Goal: Browse casually: Explore the website without a specific task or goal

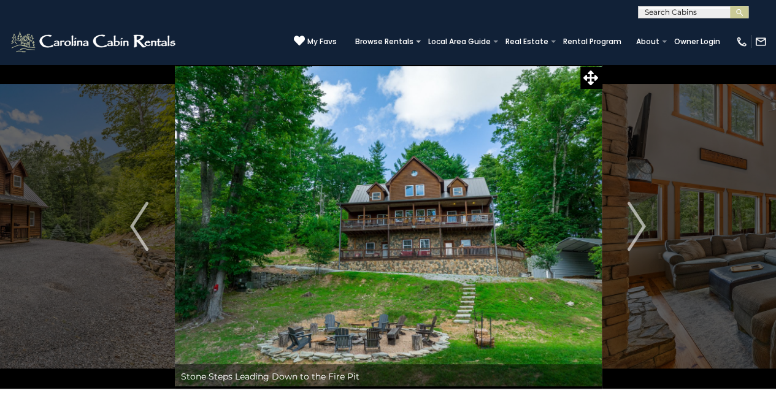
click at [592, 76] on icon at bounding box center [590, 78] width 15 height 15
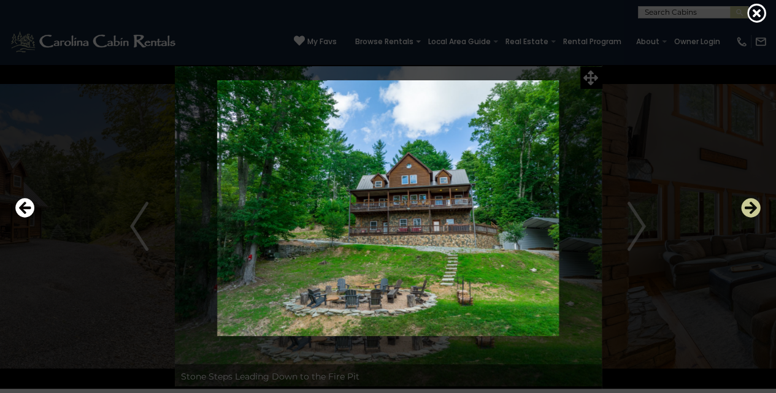
click at [753, 207] on icon "Next" at bounding box center [751, 208] width 20 height 20
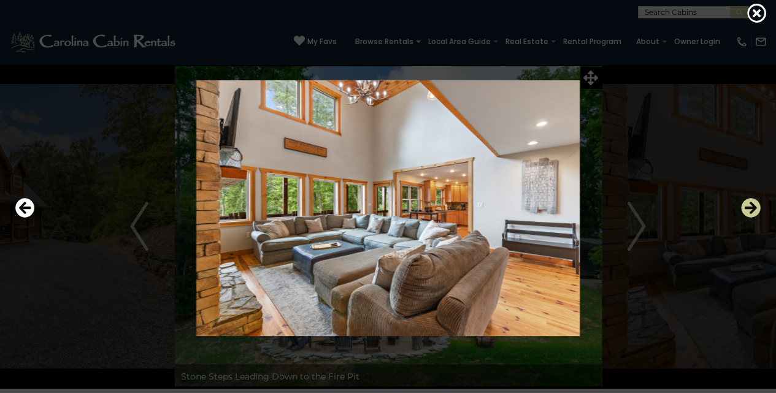
click at [753, 207] on icon "Next" at bounding box center [751, 208] width 20 height 20
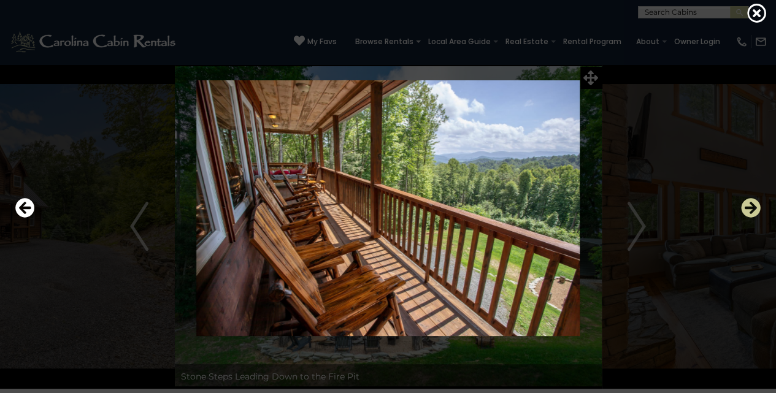
click at [753, 207] on icon "Next" at bounding box center [751, 208] width 20 height 20
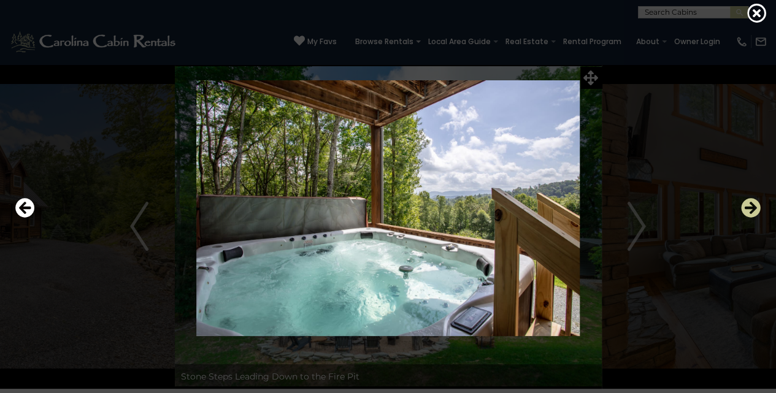
click at [753, 207] on icon "Next" at bounding box center [751, 208] width 20 height 20
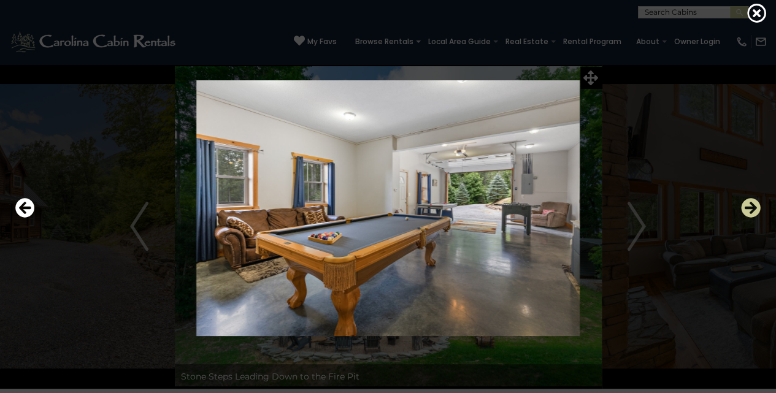
click at [753, 207] on icon "Next" at bounding box center [751, 208] width 20 height 20
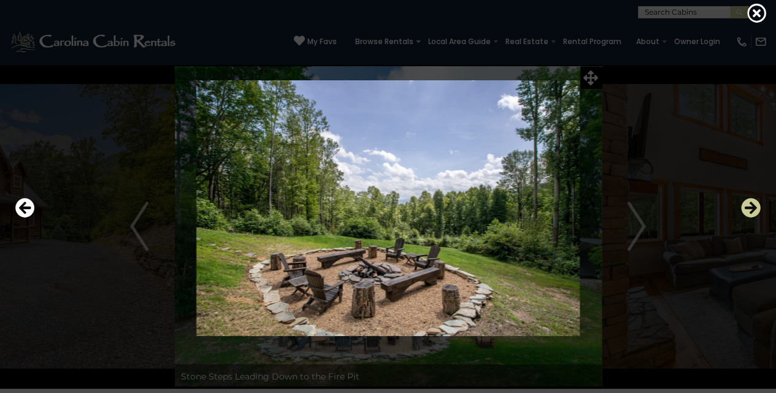
click at [753, 207] on icon "Next" at bounding box center [751, 208] width 20 height 20
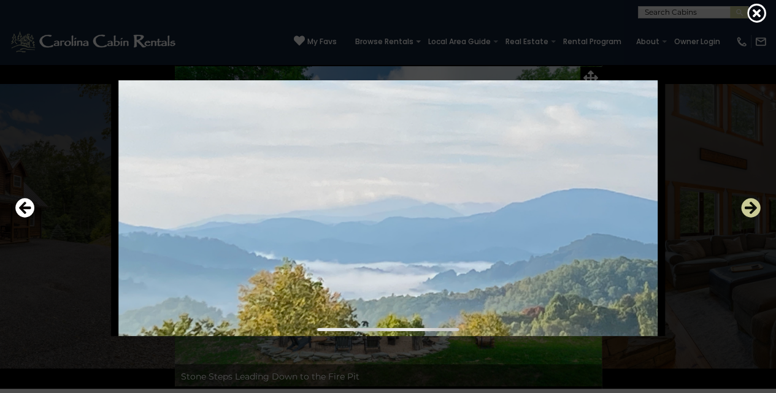
click at [751, 206] on icon "Next" at bounding box center [751, 208] width 20 height 20
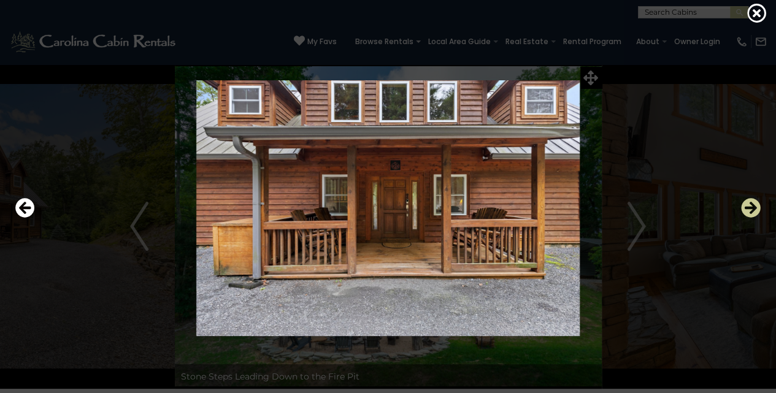
click at [750, 207] on icon "Next" at bounding box center [751, 208] width 20 height 20
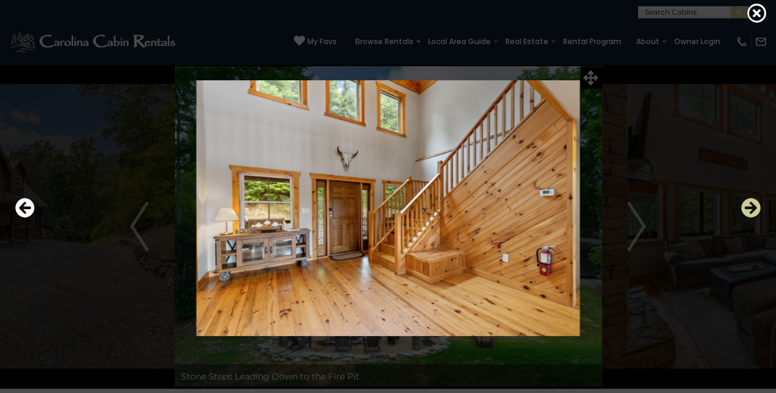
click at [752, 207] on icon "Next" at bounding box center [751, 208] width 20 height 20
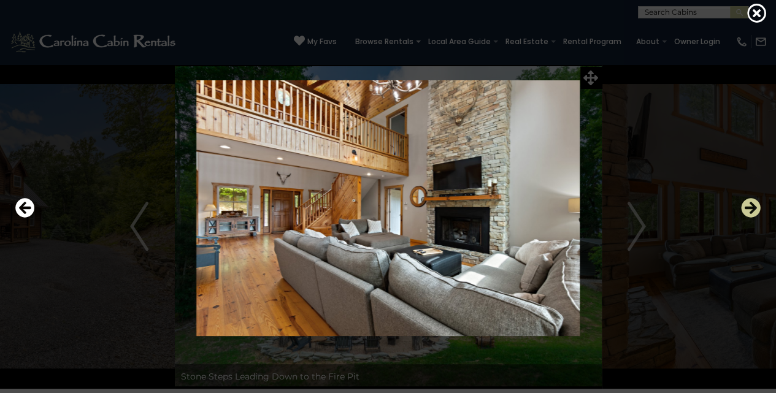
click at [752, 207] on icon "Next" at bounding box center [751, 208] width 20 height 20
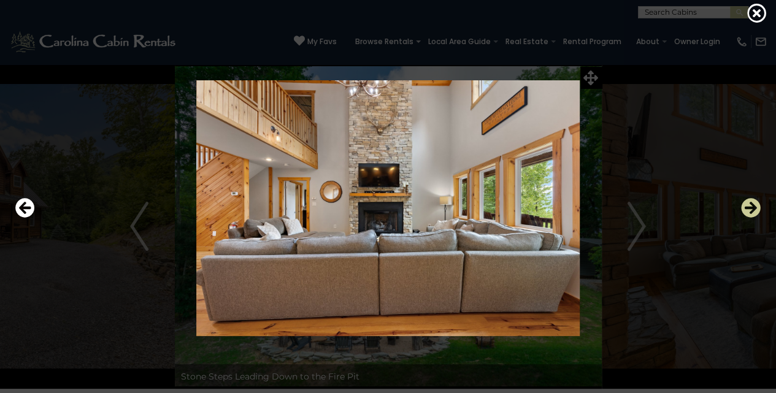
click at [752, 207] on icon "Next" at bounding box center [751, 208] width 20 height 20
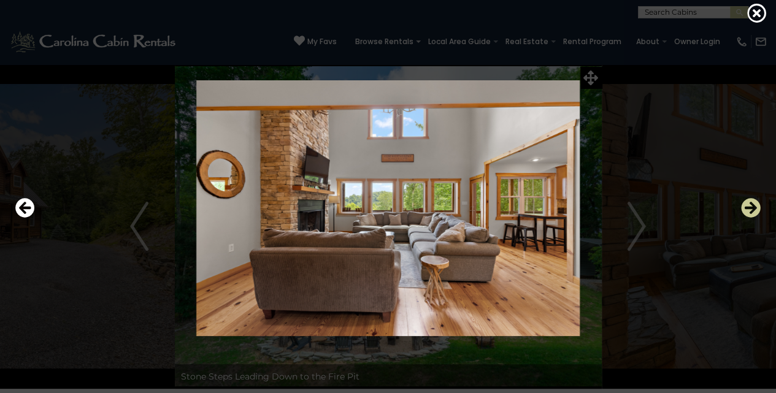
click at [752, 207] on icon "Next" at bounding box center [751, 208] width 20 height 20
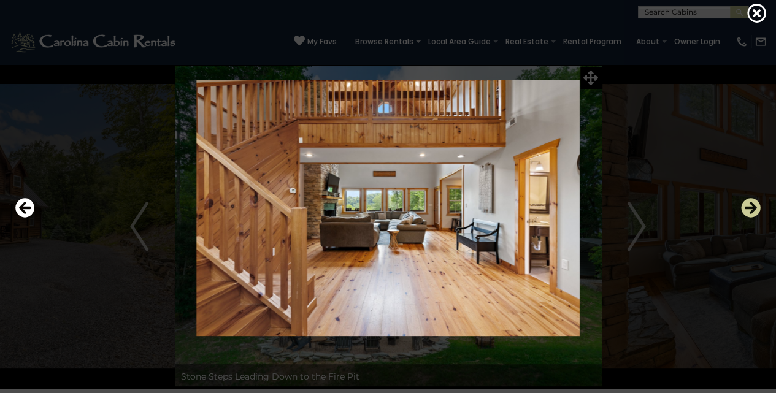
click at [752, 207] on icon "Next" at bounding box center [751, 208] width 20 height 20
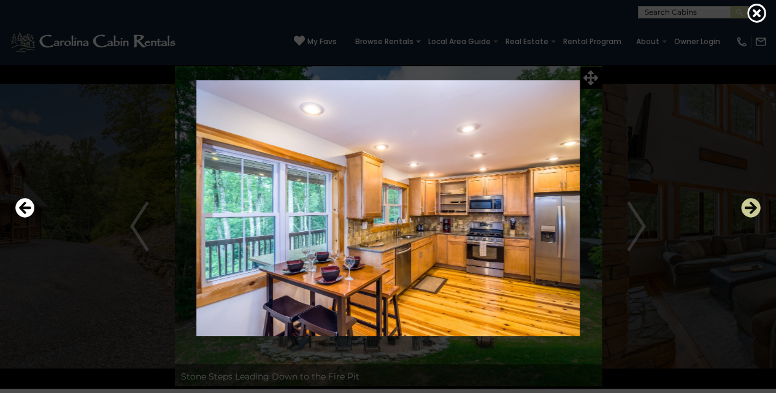
click at [752, 207] on icon "Next" at bounding box center [751, 208] width 20 height 20
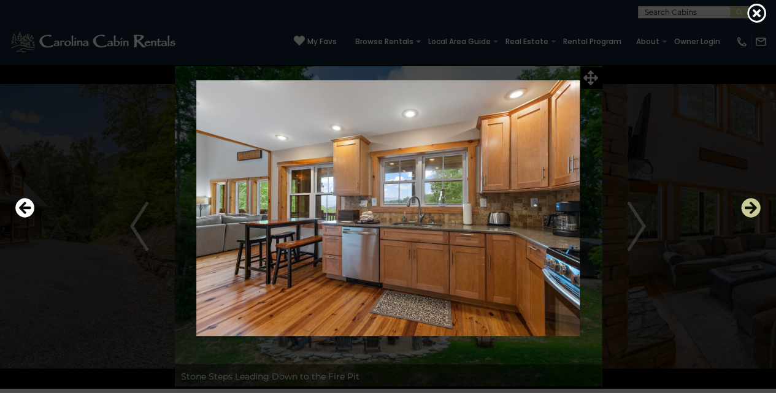
click at [752, 207] on icon "Next" at bounding box center [751, 208] width 20 height 20
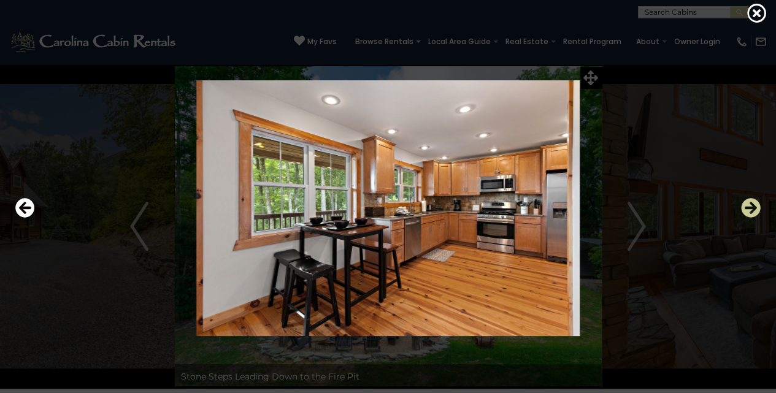
click at [752, 207] on icon "Next" at bounding box center [751, 208] width 20 height 20
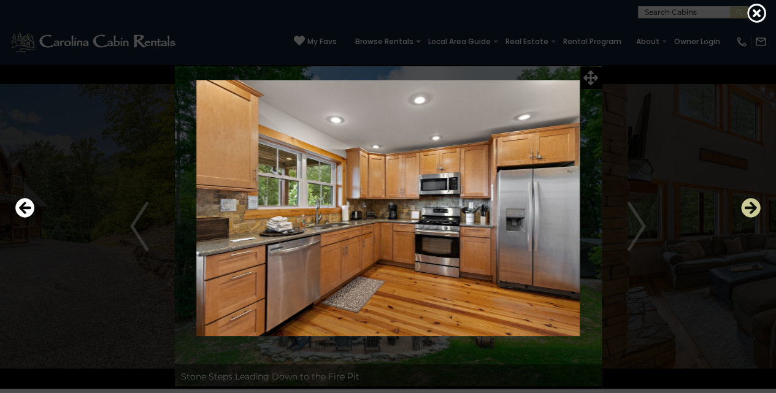
click at [752, 207] on icon "Next" at bounding box center [751, 208] width 20 height 20
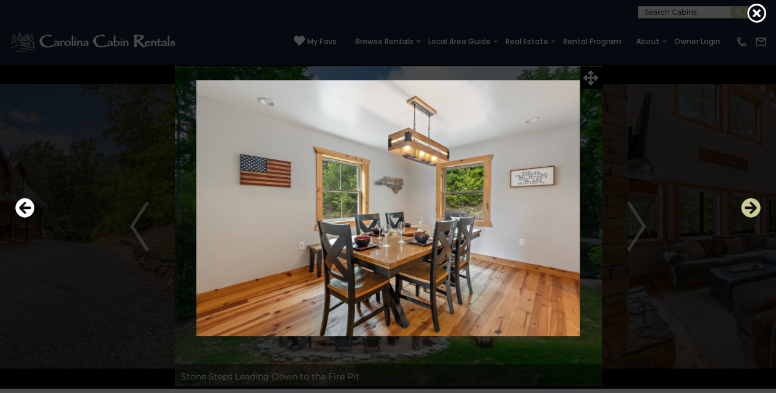
click at [752, 207] on icon "Next" at bounding box center [751, 208] width 20 height 20
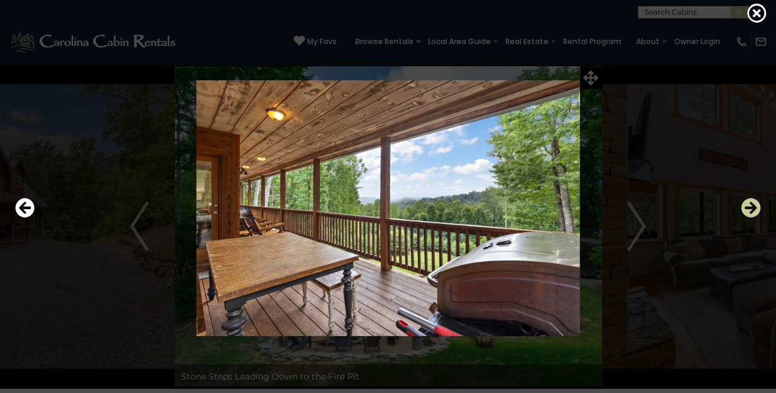
click at [752, 207] on icon "Next" at bounding box center [751, 208] width 20 height 20
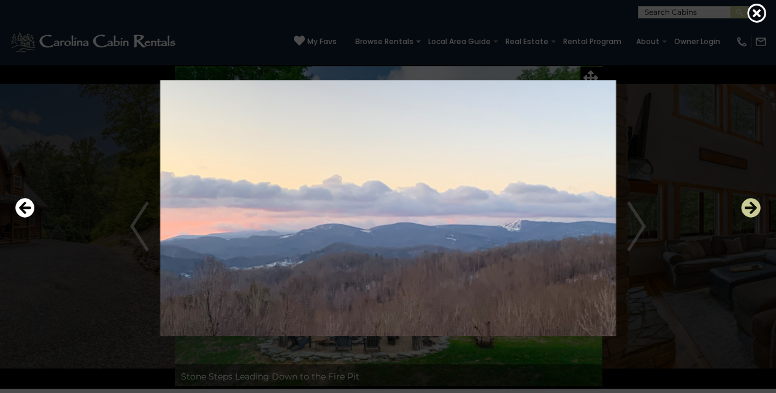
click at [752, 207] on icon "Next" at bounding box center [751, 208] width 20 height 20
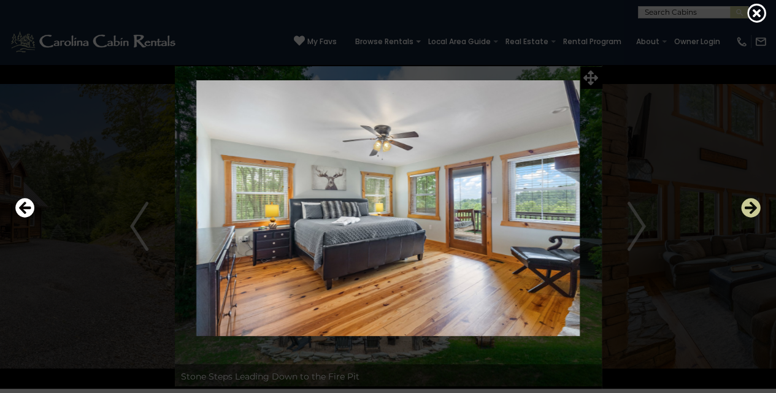
click at [752, 207] on icon "Next" at bounding box center [751, 208] width 20 height 20
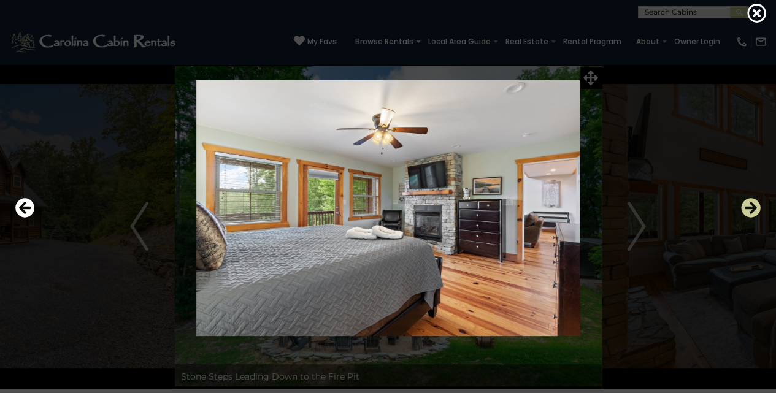
click at [752, 207] on icon "Next" at bounding box center [751, 208] width 20 height 20
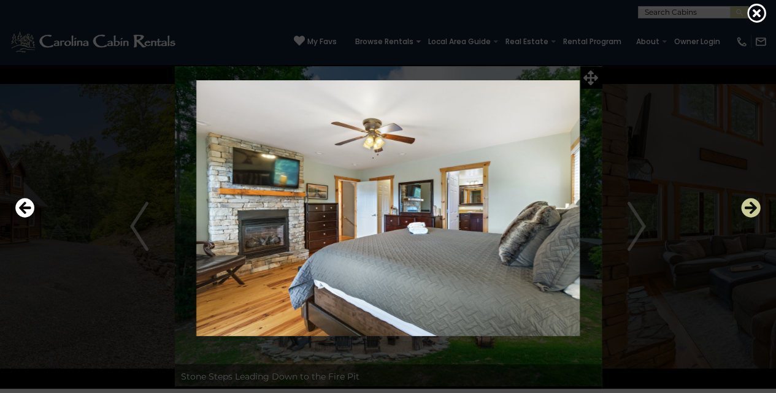
click at [752, 207] on icon "Next" at bounding box center [751, 208] width 20 height 20
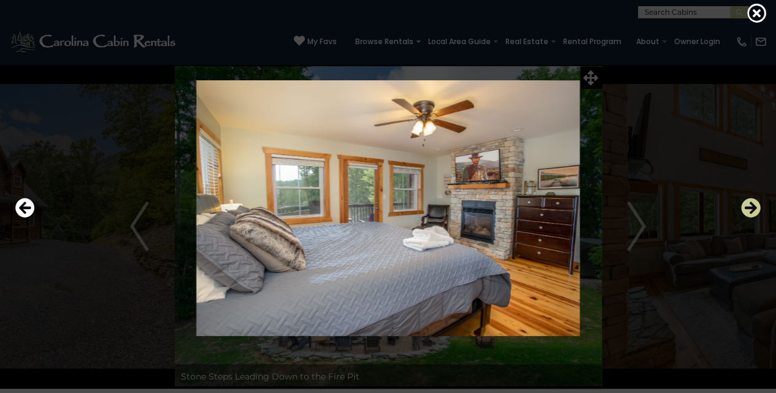
click at [752, 207] on icon "Next" at bounding box center [751, 208] width 20 height 20
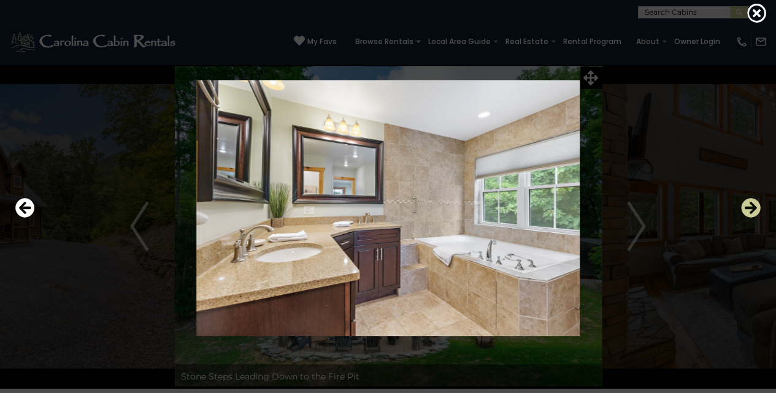
click at [752, 207] on icon "Next" at bounding box center [751, 208] width 20 height 20
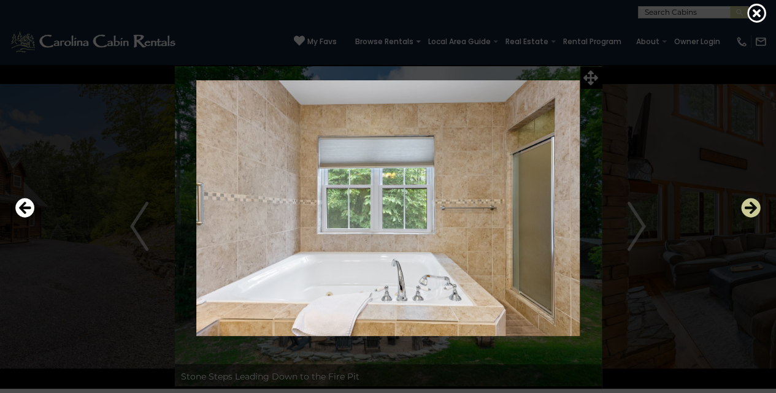
click at [752, 207] on icon "Next" at bounding box center [751, 208] width 20 height 20
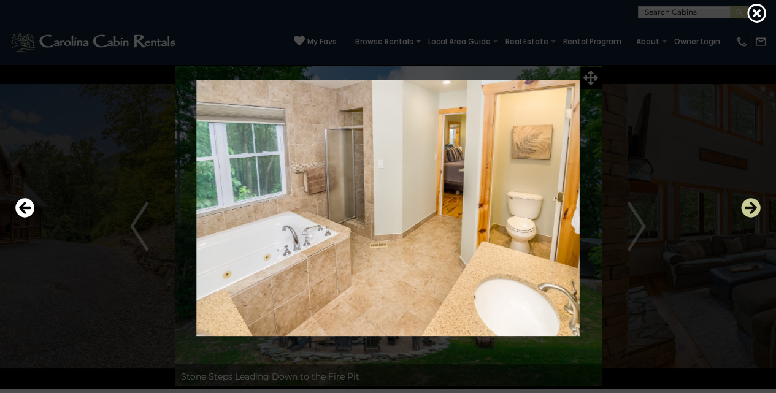
click at [752, 207] on icon "Next" at bounding box center [751, 208] width 20 height 20
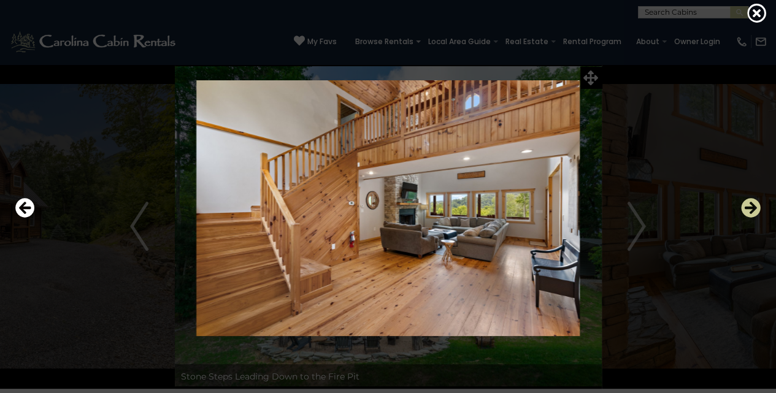
click at [752, 207] on icon "Next" at bounding box center [751, 208] width 20 height 20
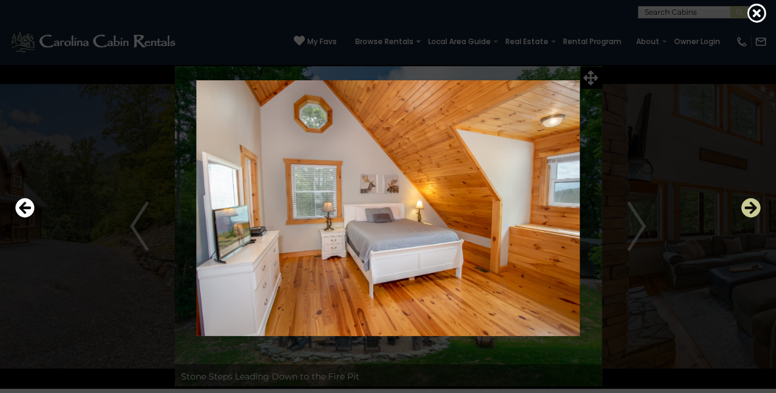
click at [752, 207] on icon "Next" at bounding box center [751, 208] width 20 height 20
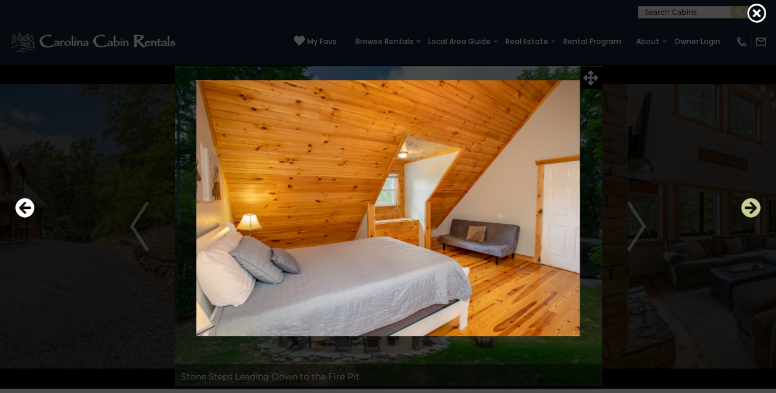
click at [752, 207] on icon "Next" at bounding box center [751, 208] width 20 height 20
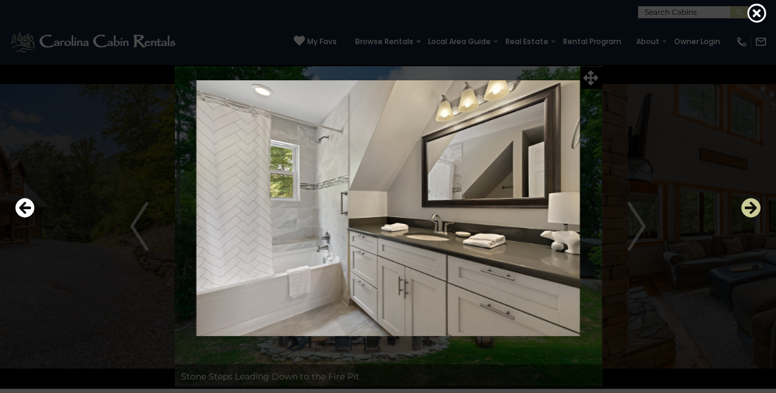
click at [752, 207] on icon "Next" at bounding box center [751, 208] width 20 height 20
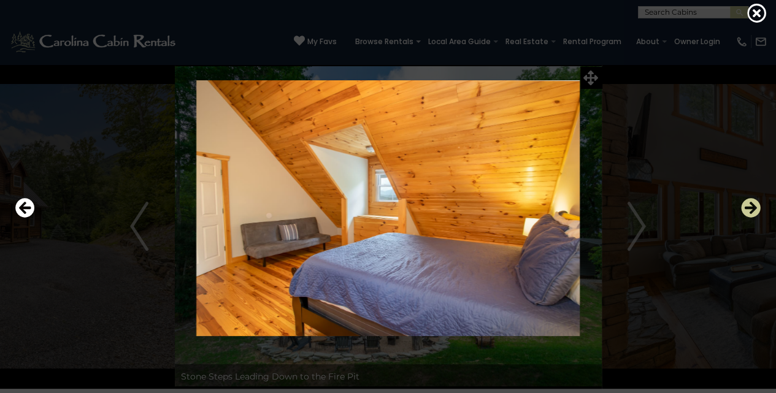
click at [752, 207] on icon "Next" at bounding box center [751, 208] width 20 height 20
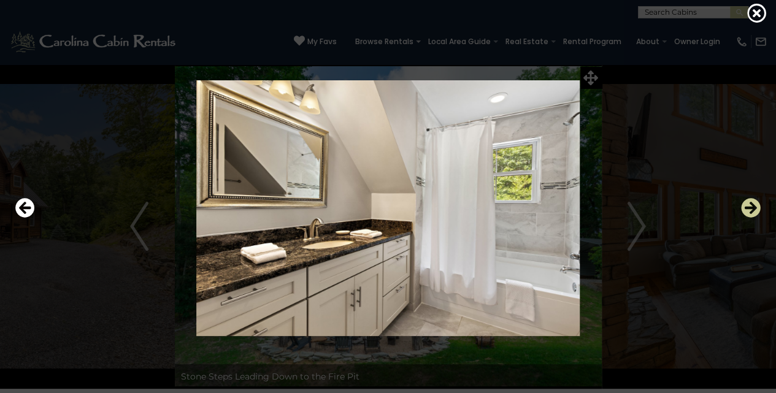
click at [752, 207] on icon "Next" at bounding box center [751, 208] width 20 height 20
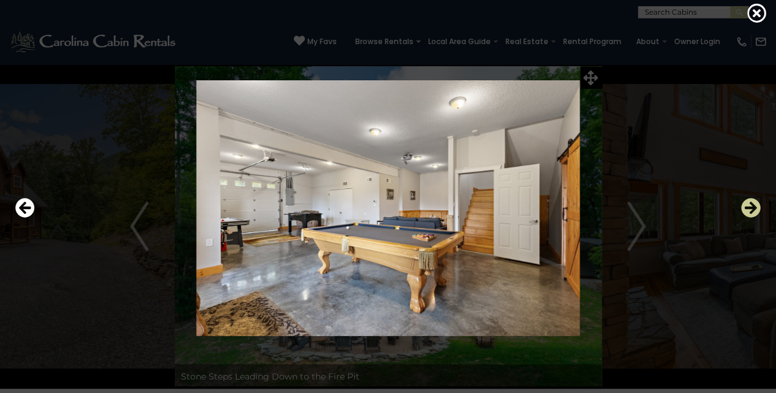
click at [752, 207] on icon "Next" at bounding box center [751, 208] width 20 height 20
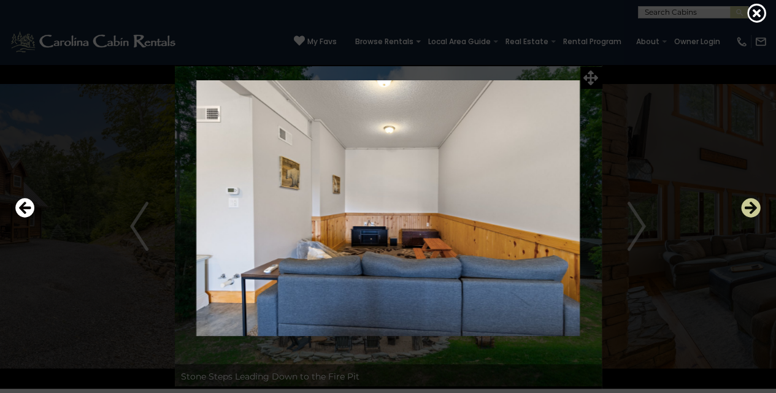
click at [752, 207] on icon "Next" at bounding box center [751, 208] width 20 height 20
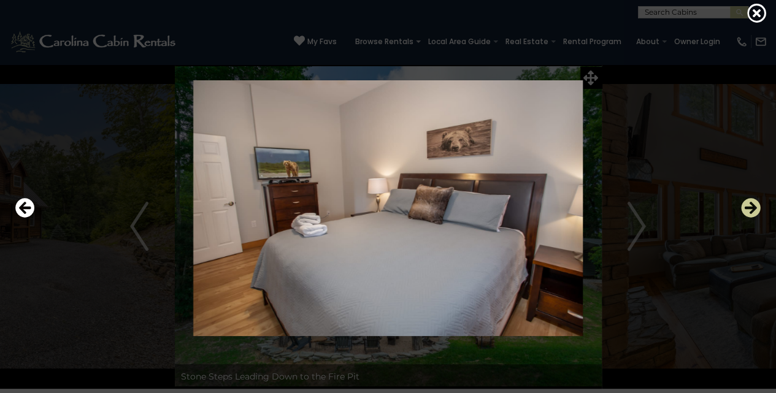
click at [752, 207] on icon "Next" at bounding box center [751, 208] width 20 height 20
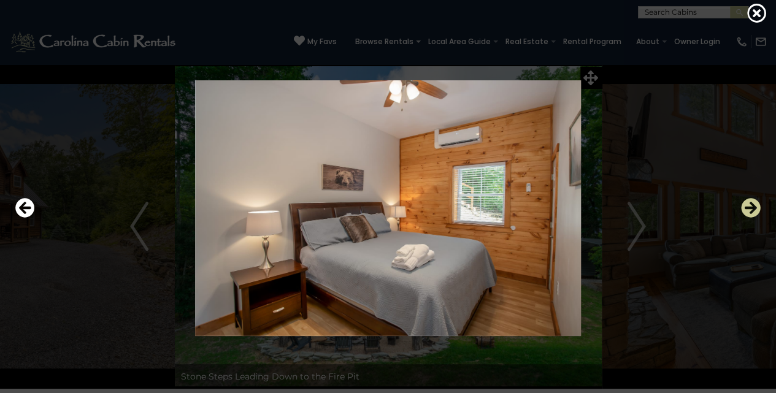
click at [752, 207] on icon "Next" at bounding box center [751, 208] width 20 height 20
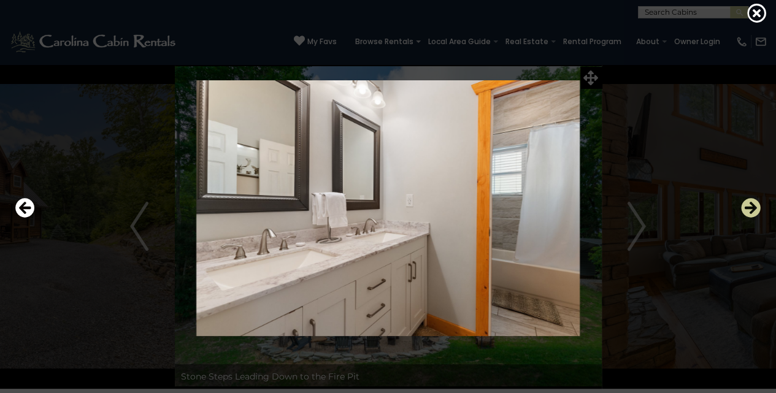
click at [752, 207] on icon "Next" at bounding box center [751, 208] width 20 height 20
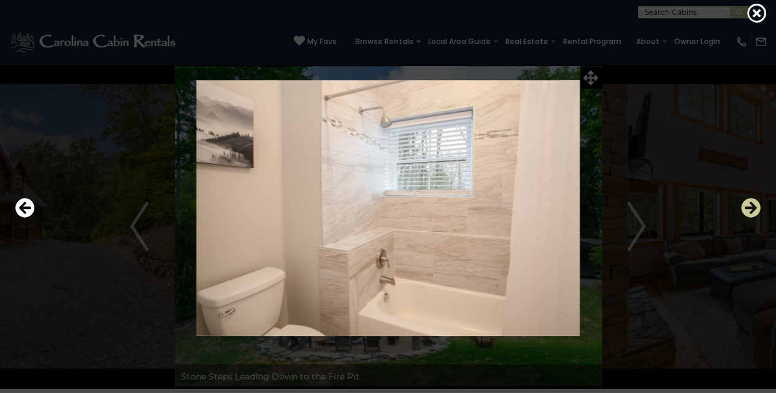
click at [752, 207] on icon "Next" at bounding box center [751, 208] width 20 height 20
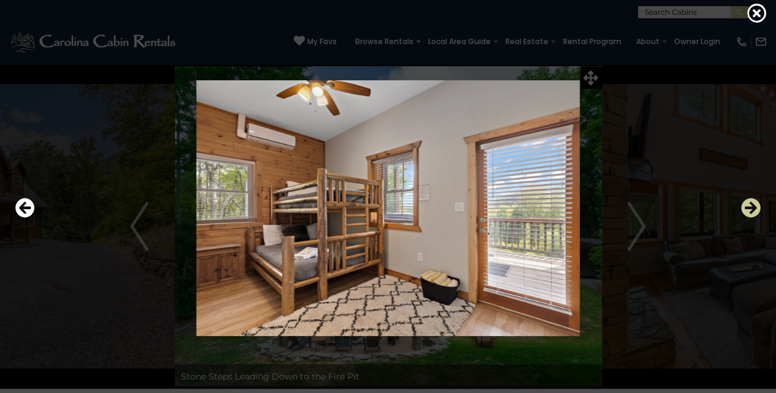
click at [752, 207] on icon "Next" at bounding box center [751, 208] width 20 height 20
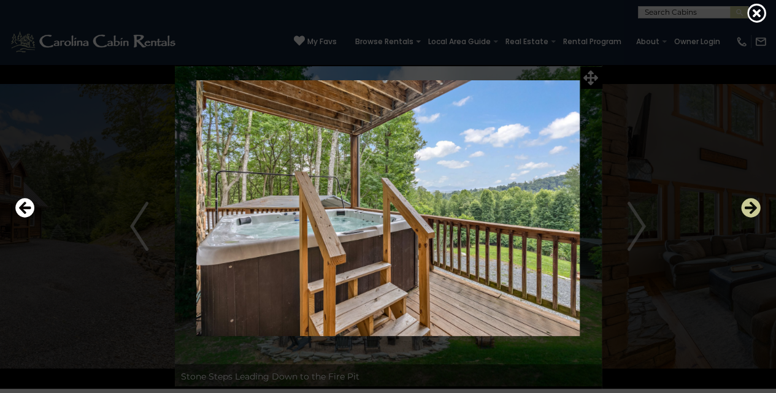
click at [752, 207] on icon "Next" at bounding box center [751, 208] width 20 height 20
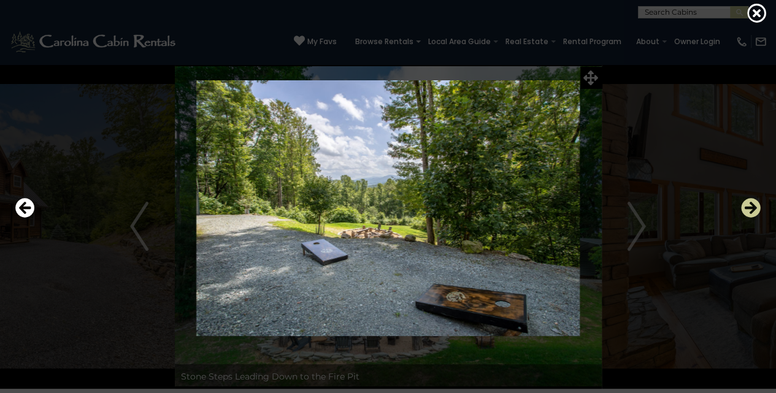
click at [752, 207] on icon "Next" at bounding box center [751, 208] width 20 height 20
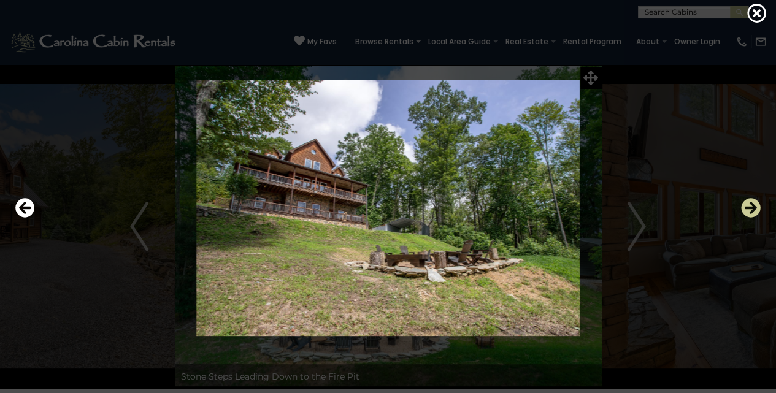
click at [752, 207] on icon "Next" at bounding box center [751, 208] width 20 height 20
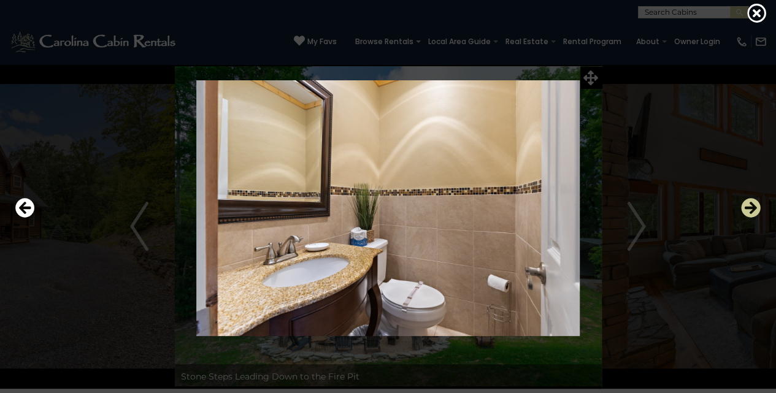
click at [752, 207] on icon "Next" at bounding box center [751, 208] width 20 height 20
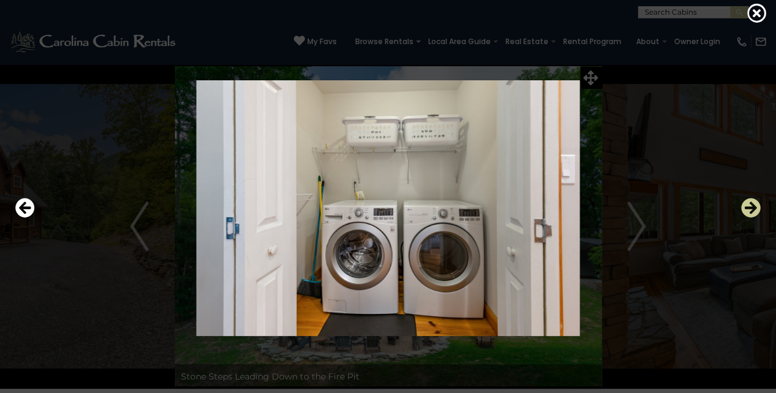
click at [752, 207] on icon "Next" at bounding box center [751, 208] width 20 height 20
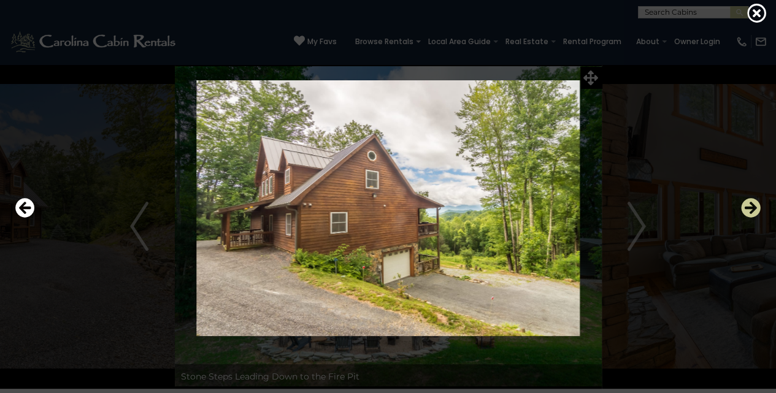
click at [752, 207] on icon "Next" at bounding box center [751, 208] width 20 height 20
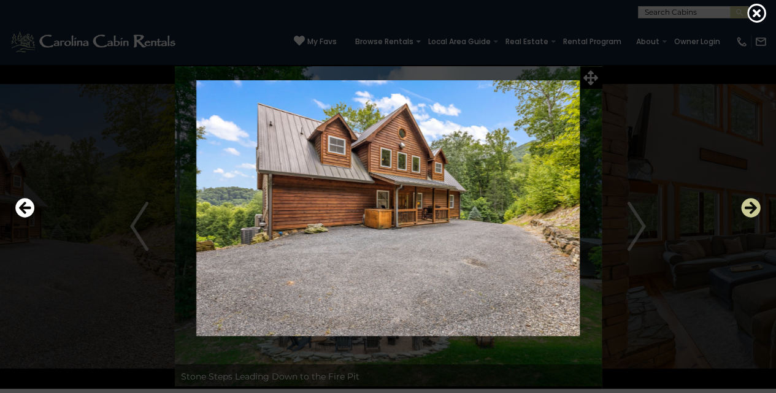
click at [752, 207] on icon "Next" at bounding box center [751, 208] width 20 height 20
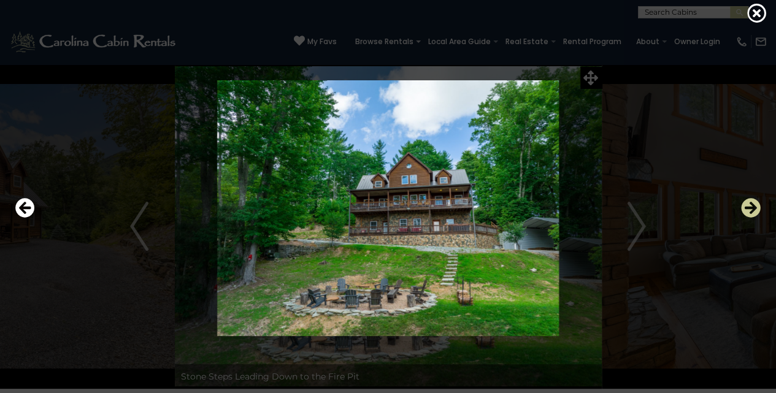
click at [752, 207] on icon "Next" at bounding box center [751, 208] width 20 height 20
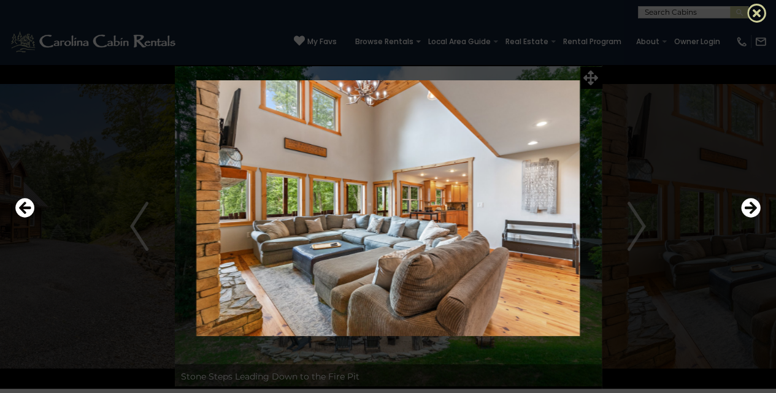
click at [753, 11] on icon at bounding box center [757, 13] width 20 height 20
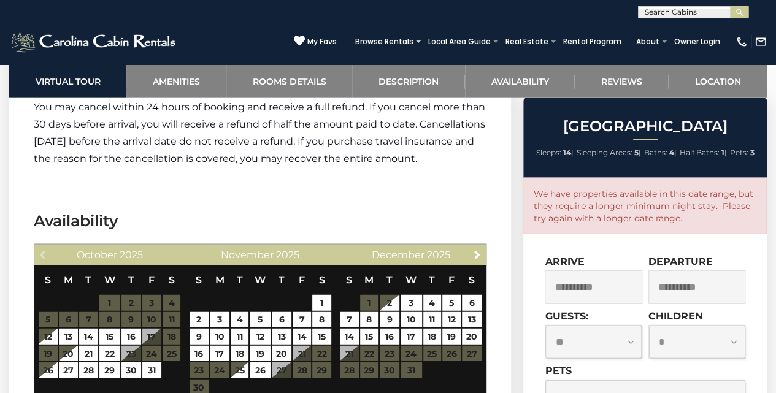
scroll to position [3803, 0]
